Goal: Find specific page/section: Find specific page/section

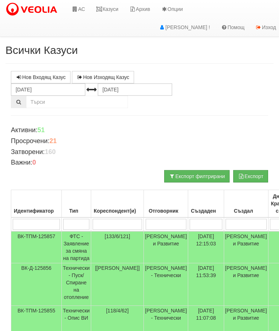
scroll to position [0, 3]
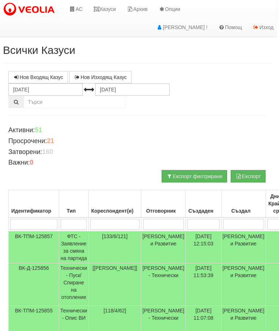
click at [110, 6] on link "Казуси" at bounding box center [104, 9] width 33 height 18
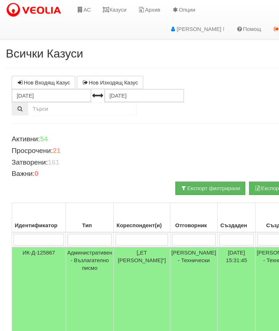
click at [111, 11] on link "Казуси" at bounding box center [107, 9] width 33 height 18
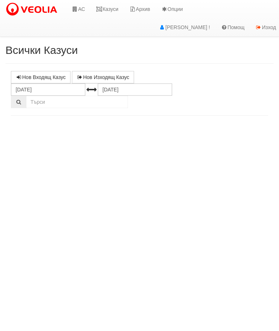
select select "10"
select select "1"
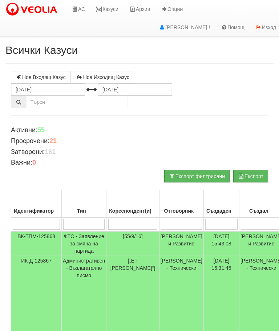
click at [106, 8] on link "Казуси" at bounding box center [107, 9] width 33 height 18
click at [107, 9] on link "Казуси" at bounding box center [107, 9] width 33 height 18
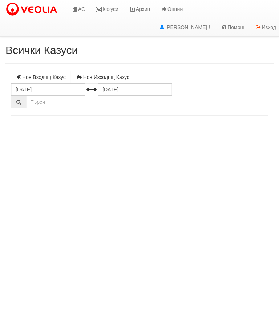
select select "10"
select select "1"
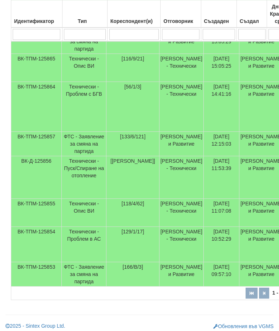
scroll to position [343, 0]
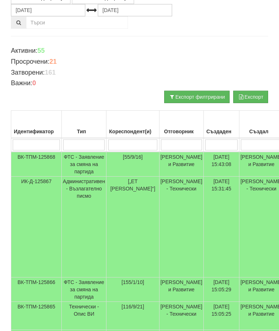
click at [180, 143] on input "search" at bounding box center [181, 145] width 41 height 11
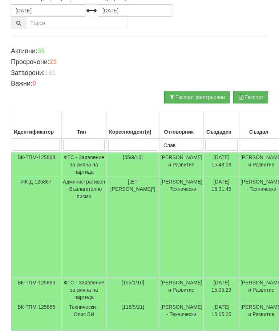
type input "Слави"
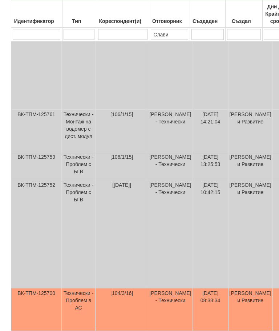
scroll to position [58, 0]
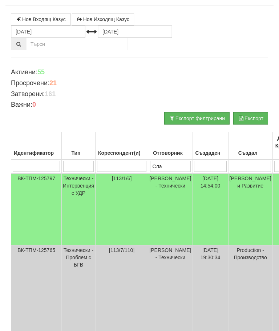
type input "Сл"
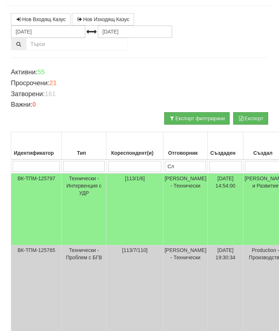
type input "С"
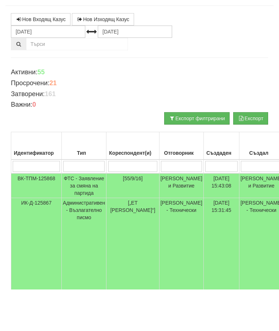
scroll to position [0, 0]
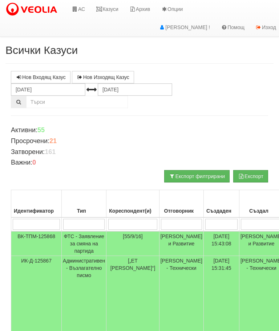
click at [107, 11] on link "Казуси" at bounding box center [107, 9] width 33 height 18
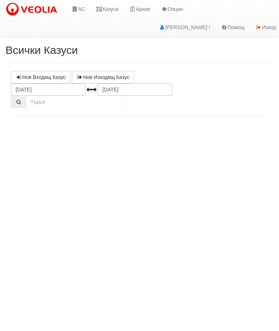
select select "10"
select select "1"
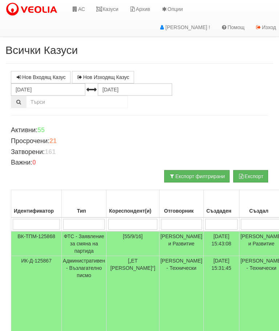
click at [113, 11] on link "Казуси" at bounding box center [107, 9] width 33 height 18
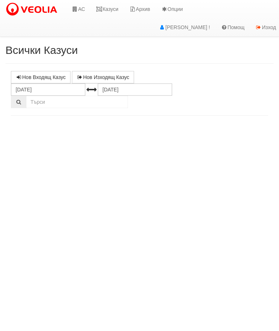
select select "10"
select select "1"
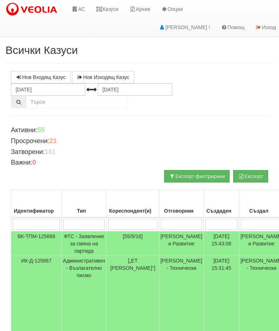
click at [114, 14] on link "Казуси" at bounding box center [107, 9] width 33 height 18
